Goal: Find specific page/section: Find specific page/section

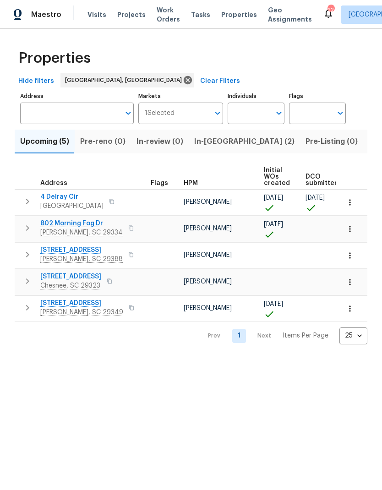
click at [225, 140] on span "In-reno (2)" at bounding box center [244, 141] width 100 height 13
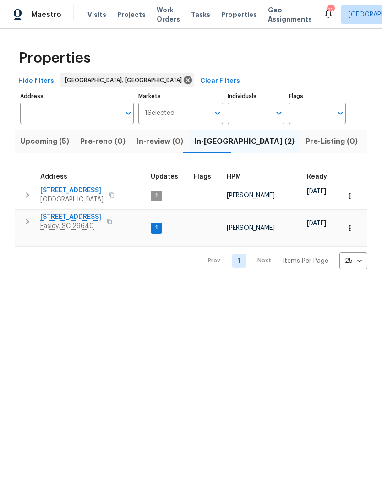
click at [369, 138] on span "Listed (31)" at bounding box center [388, 141] width 38 height 13
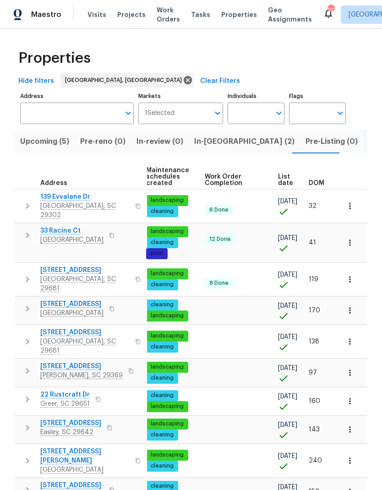
scroll to position [0, 118]
click at [322, 180] on span "DOM" at bounding box center [317, 183] width 16 height 6
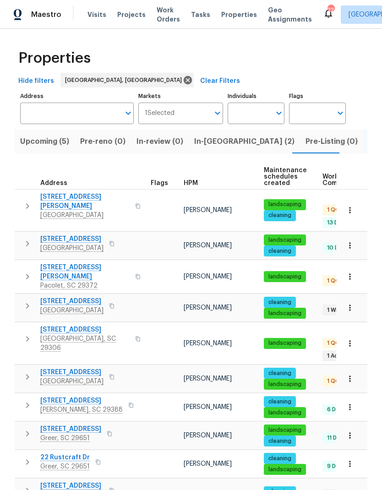
click at [53, 211] on span "Greenville, SC 29615" at bounding box center [84, 215] width 89 height 9
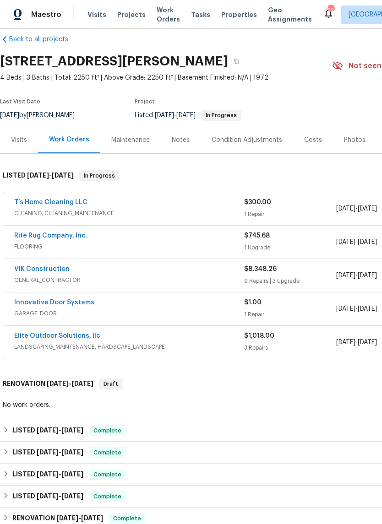
scroll to position [12, 0]
click at [41, 247] on span "FLOORING" at bounding box center [129, 247] width 230 height 9
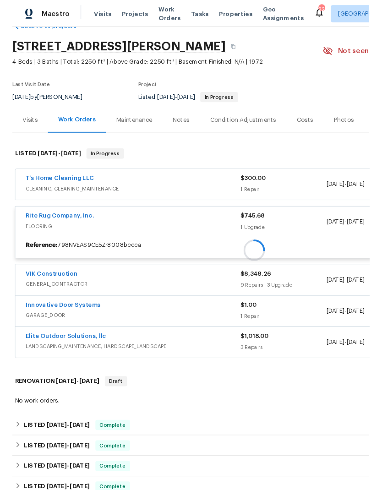
scroll to position [24, 0]
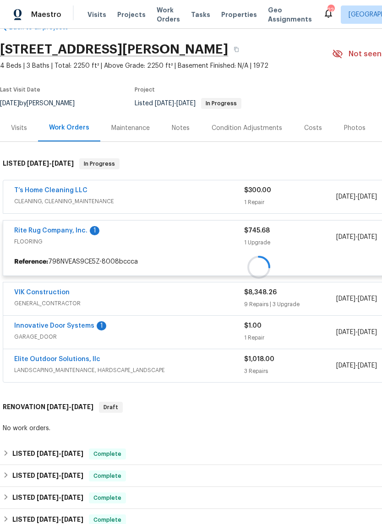
click at [47, 231] on div at bounding box center [259, 267] width 518 height 236
click at [31, 233] on div at bounding box center [259, 267] width 518 height 236
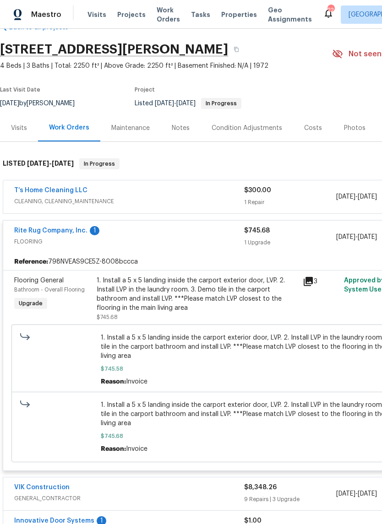
click at [312, 279] on icon at bounding box center [308, 281] width 9 height 9
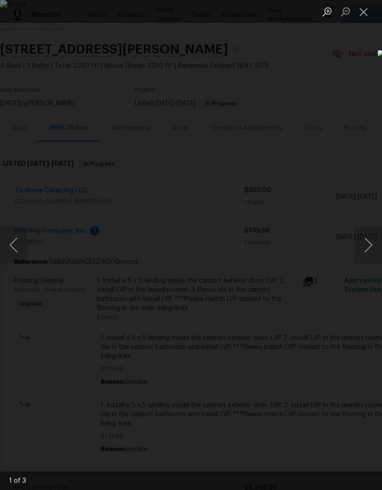
click at [361, 249] on button "Next image" at bounding box center [367, 245] width 27 height 37
click at [371, 237] on button "Next image" at bounding box center [367, 245] width 27 height 37
click at [370, 238] on button "Next image" at bounding box center [367, 245] width 27 height 37
click at [343, 302] on div "Lightbox" at bounding box center [191, 245] width 382 height 490
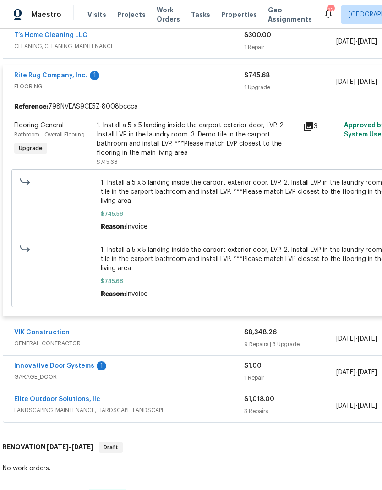
scroll to position [179, 0]
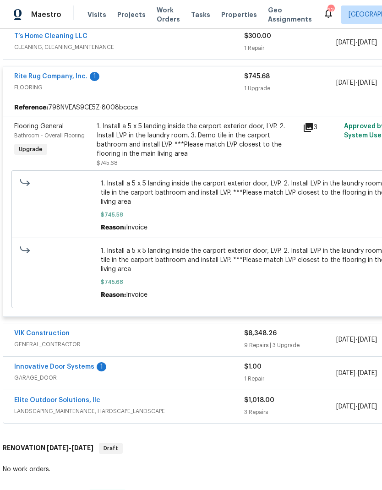
click at [328, 77] on div "$745.68" at bounding box center [290, 76] width 92 height 9
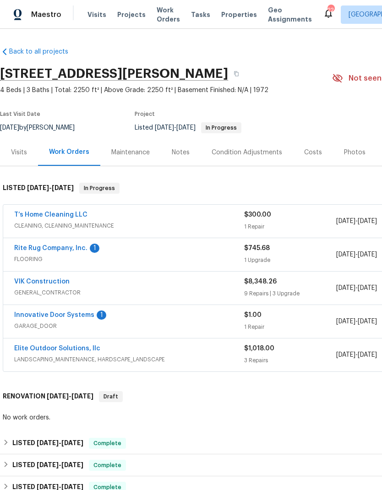
scroll to position [0, 0]
click at [174, 150] on div "Notes" at bounding box center [181, 152] width 18 height 9
